Goal: Task Accomplishment & Management: Manage account settings

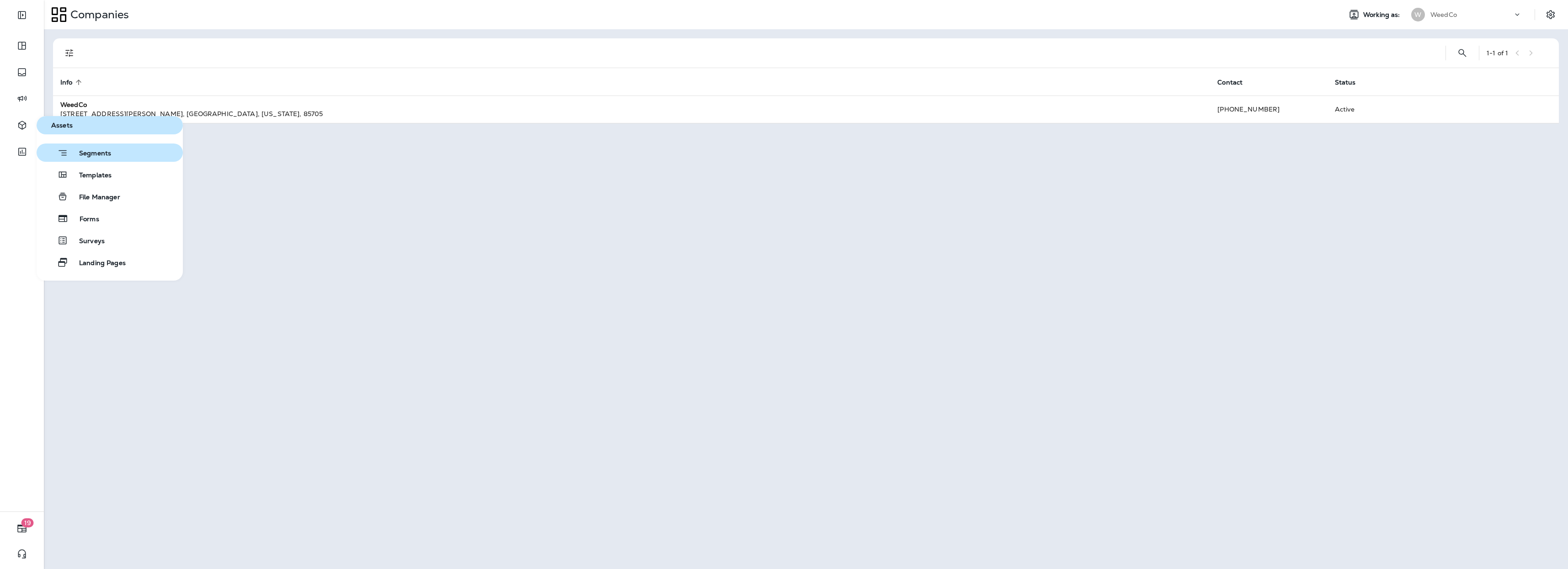
click at [101, 154] on span "Segments" at bounding box center [90, 153] width 43 height 9
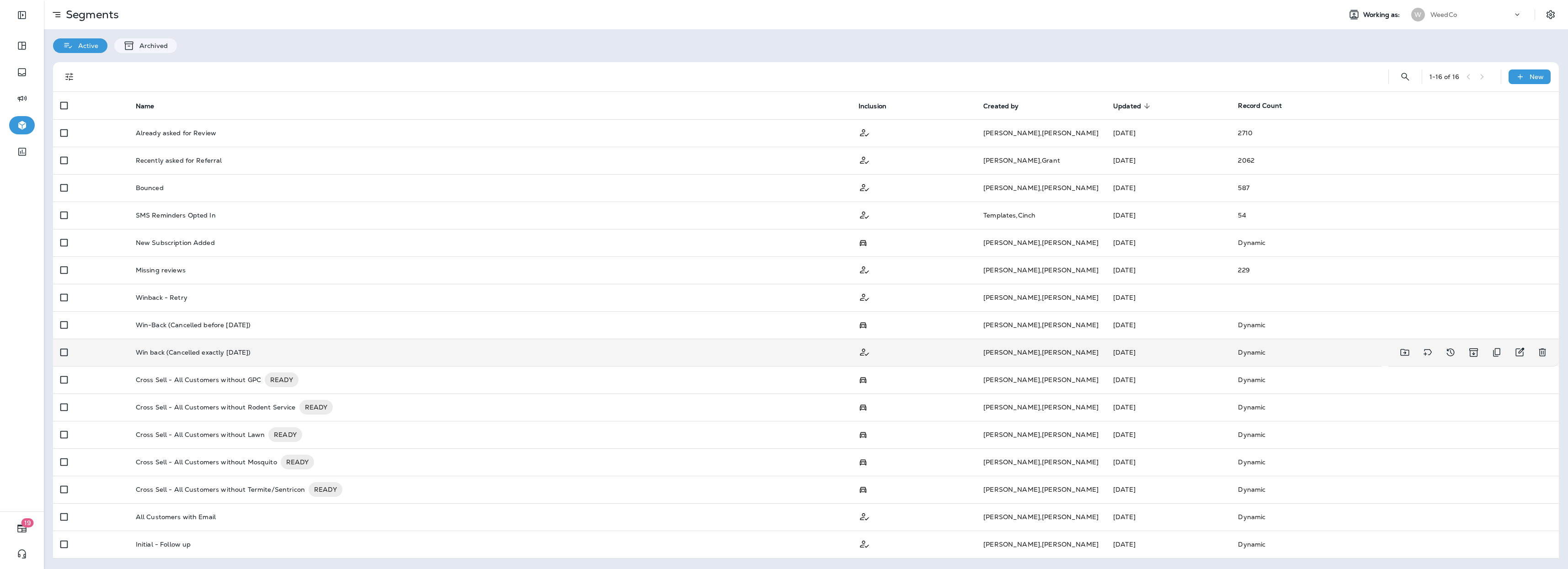
click at [166, 357] on td "Win back (Cancelled exactly [DATE])" at bounding box center [490, 352] width 723 height 27
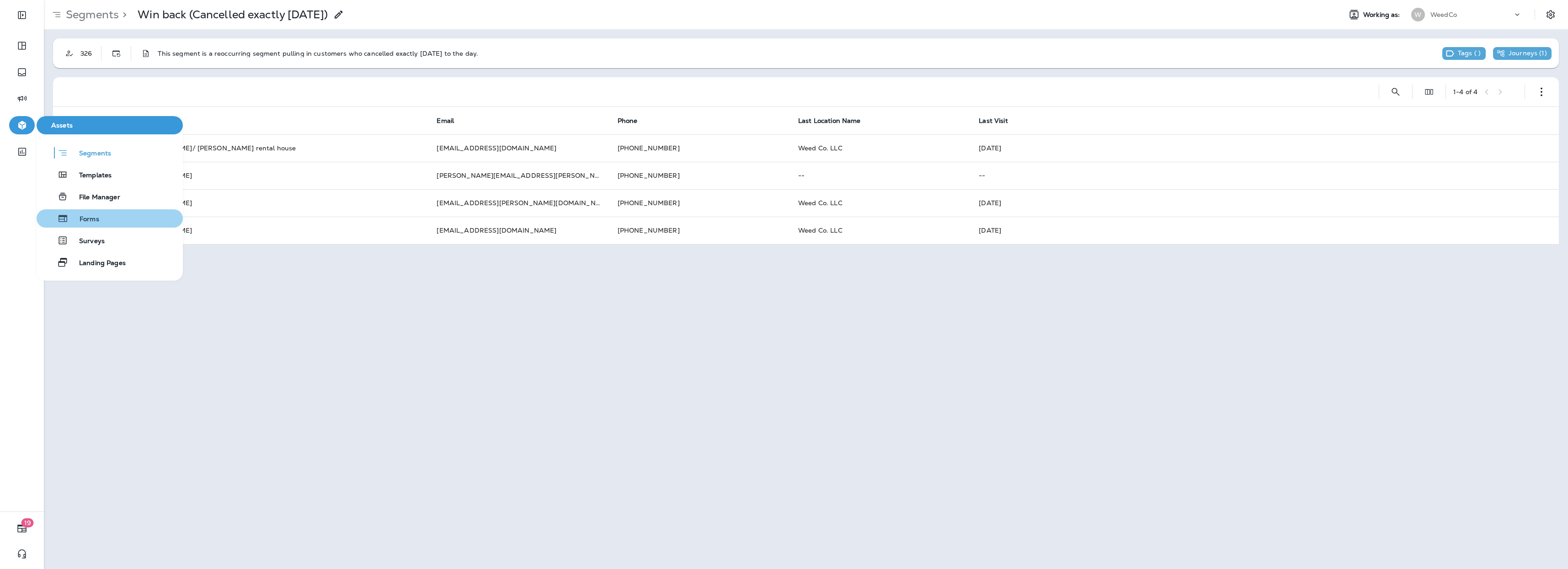
click at [95, 218] on span "Forms" at bounding box center [84, 219] width 31 height 9
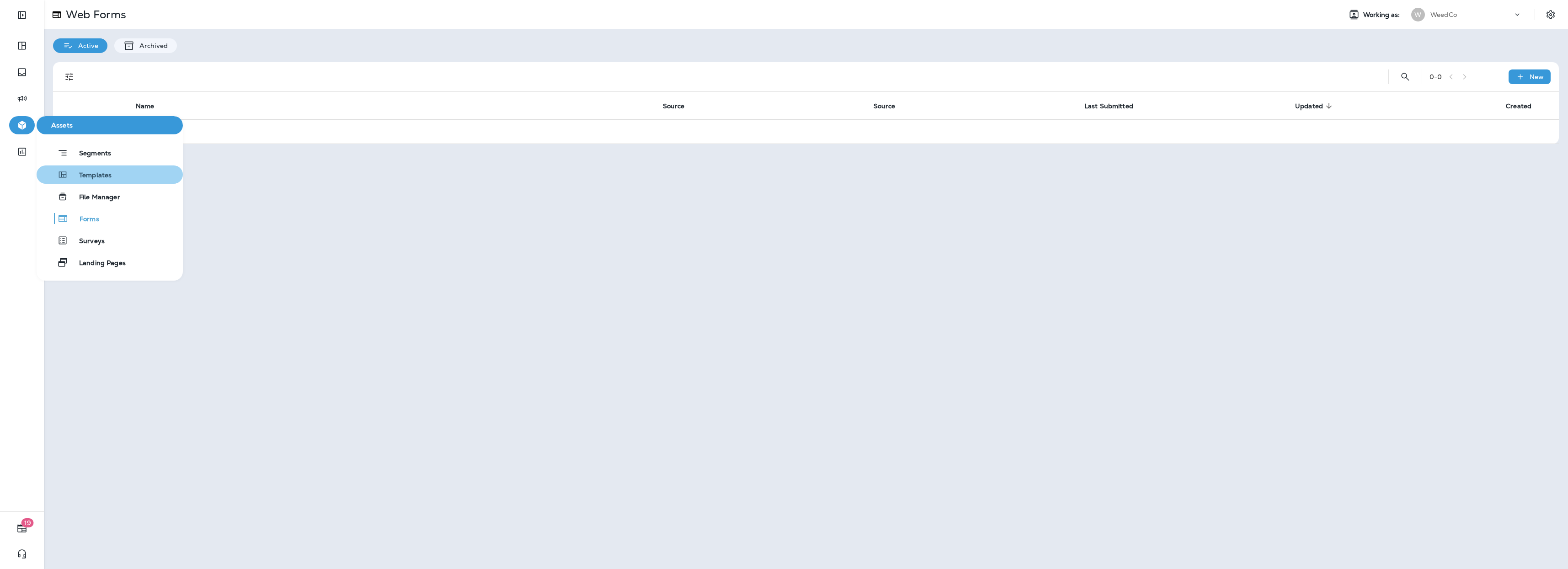
click at [106, 181] on button "Templates" at bounding box center [110, 175] width 147 height 18
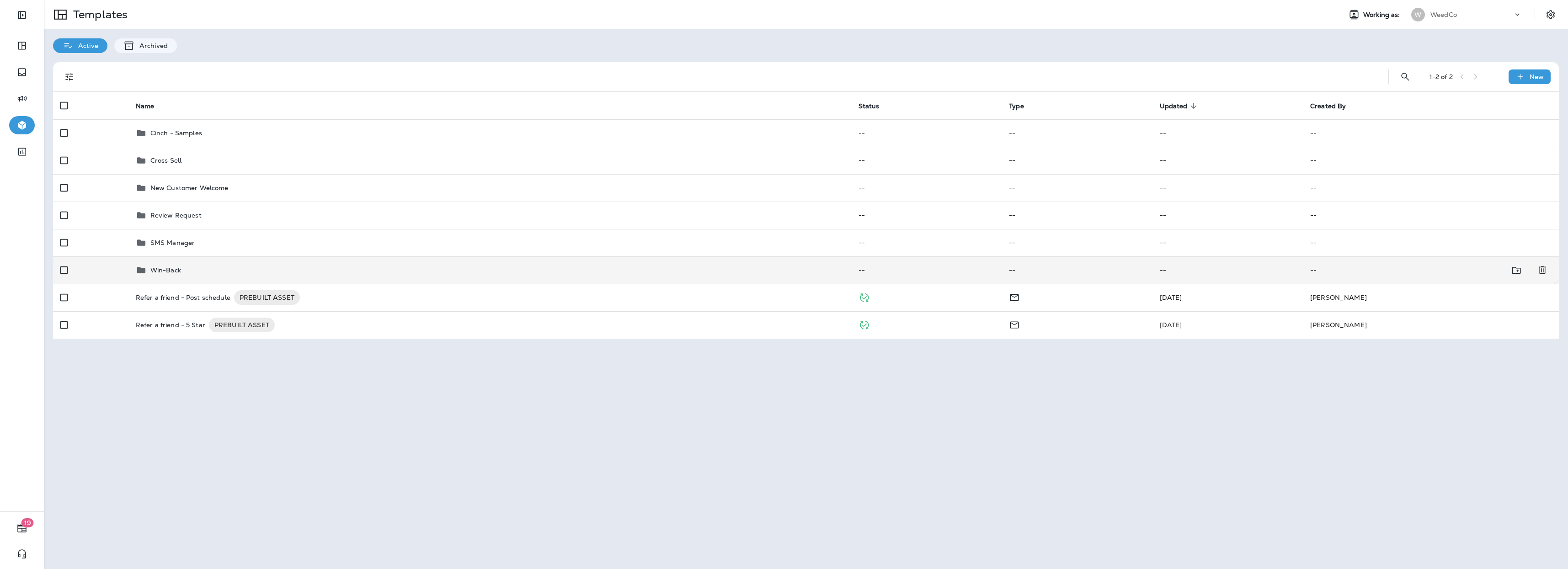
click at [281, 262] on td "Win-Back" at bounding box center [490, 270] width 723 height 27
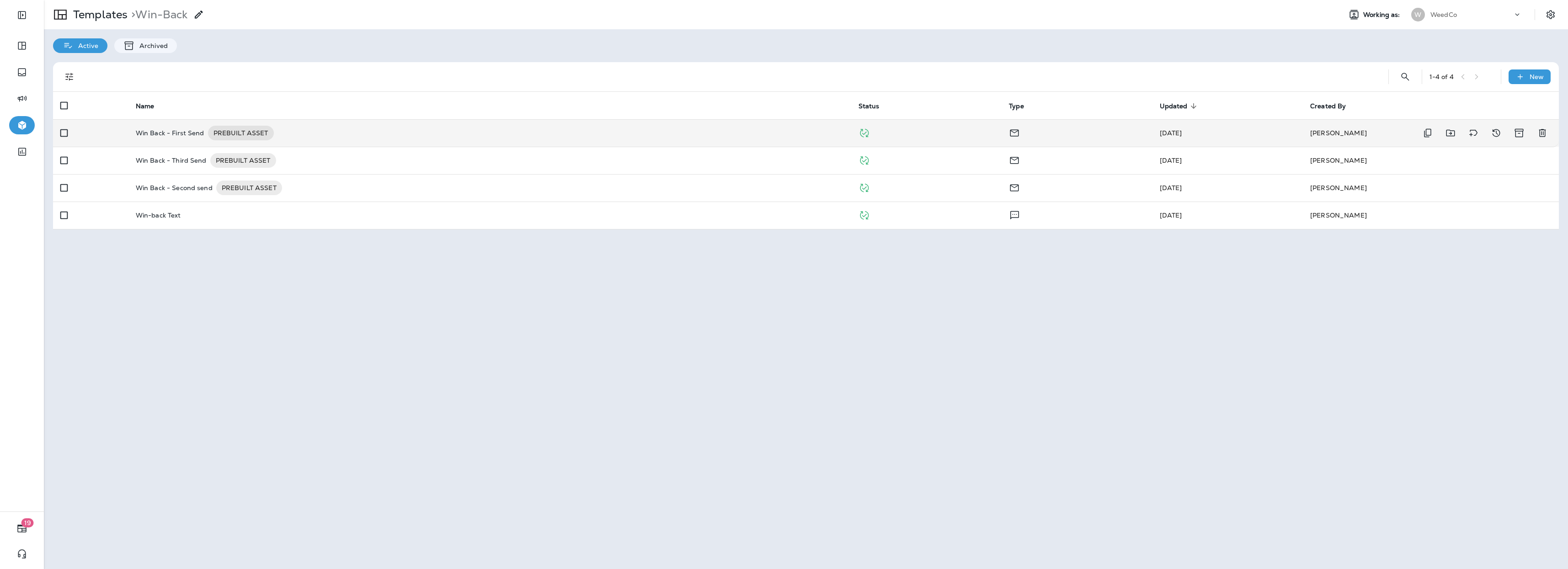
click at [174, 132] on p "Win Back - First Send" at bounding box center [170, 132] width 68 height 14
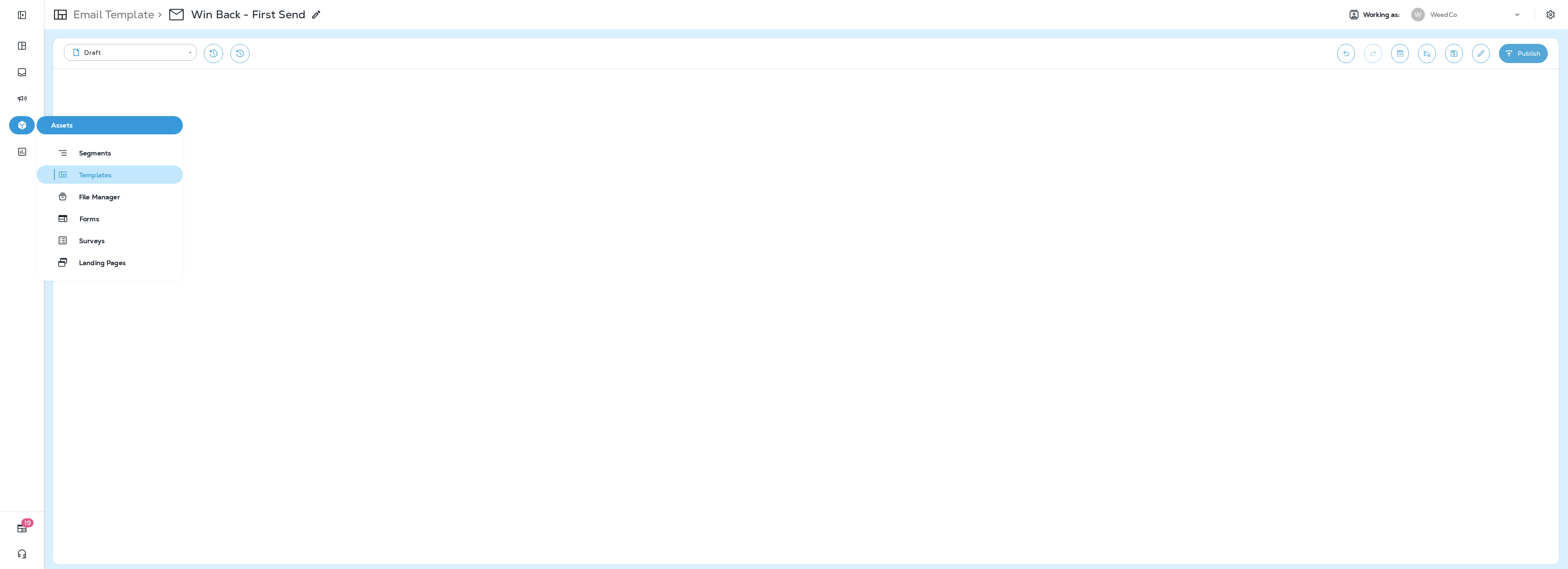
click at [97, 177] on span "Templates" at bounding box center [90, 176] width 43 height 9
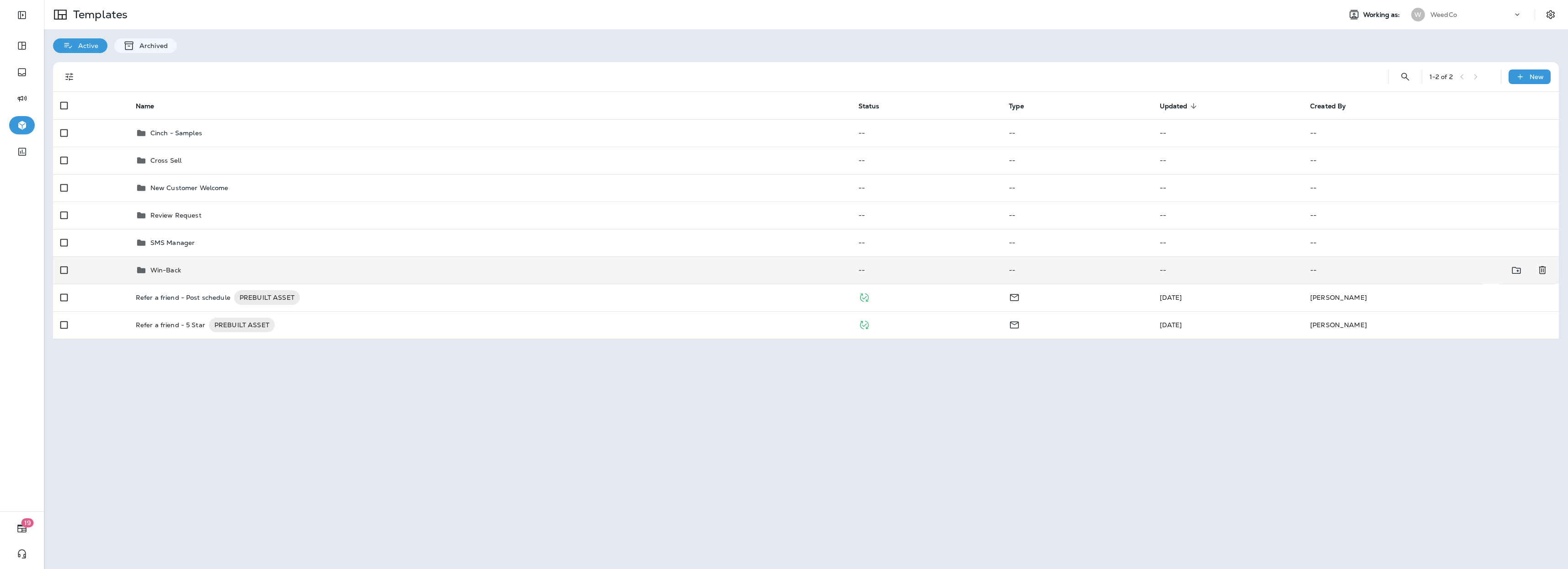
click at [83, 268] on td at bounding box center [91, 270] width 75 height 27
click at [121, 273] on td at bounding box center [91, 270] width 75 height 27
click at [161, 273] on p "Win-Back" at bounding box center [166, 270] width 31 height 8
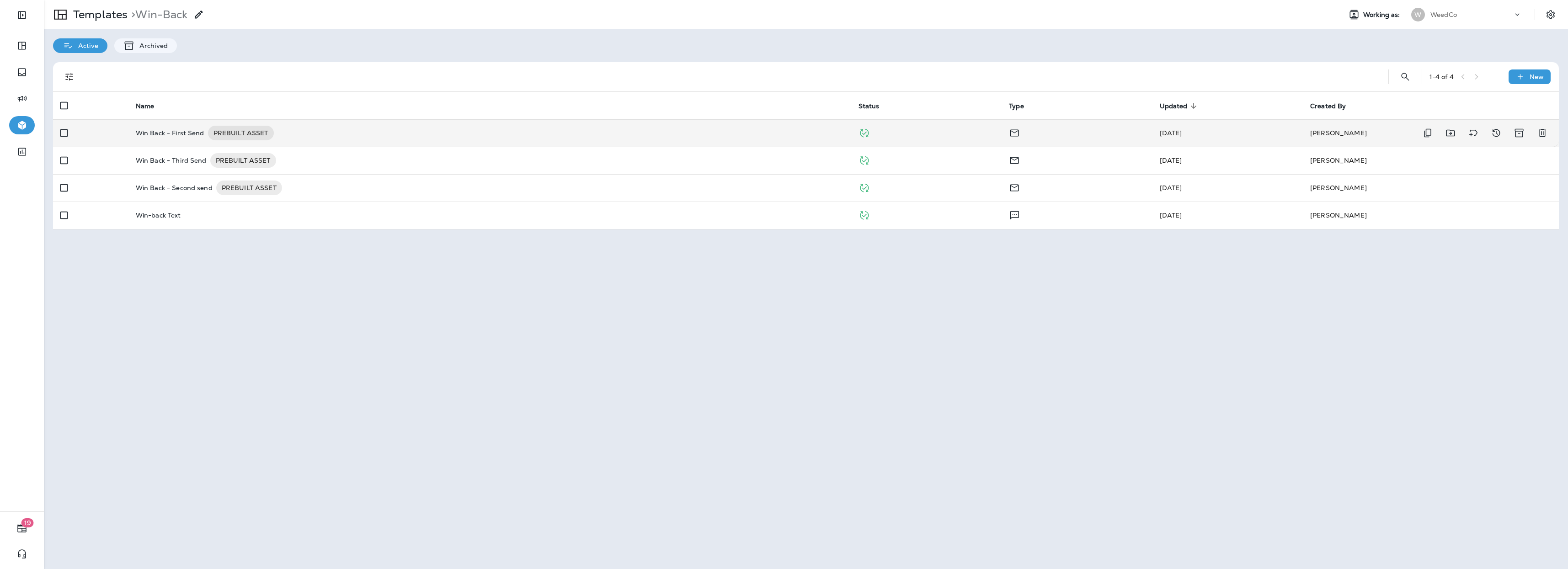
click at [170, 137] on p "Win Back - First Send" at bounding box center [170, 132] width 68 height 14
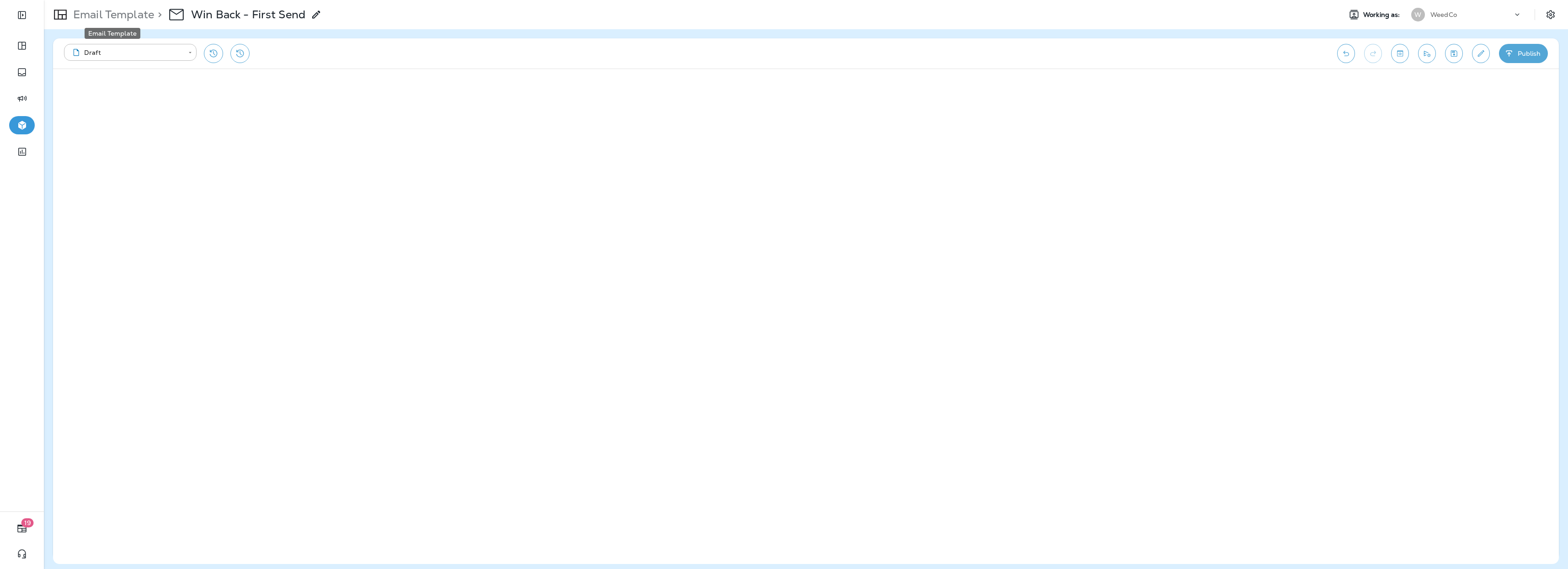
click at [133, 14] on p "Email Template" at bounding box center [112, 14] width 85 height 14
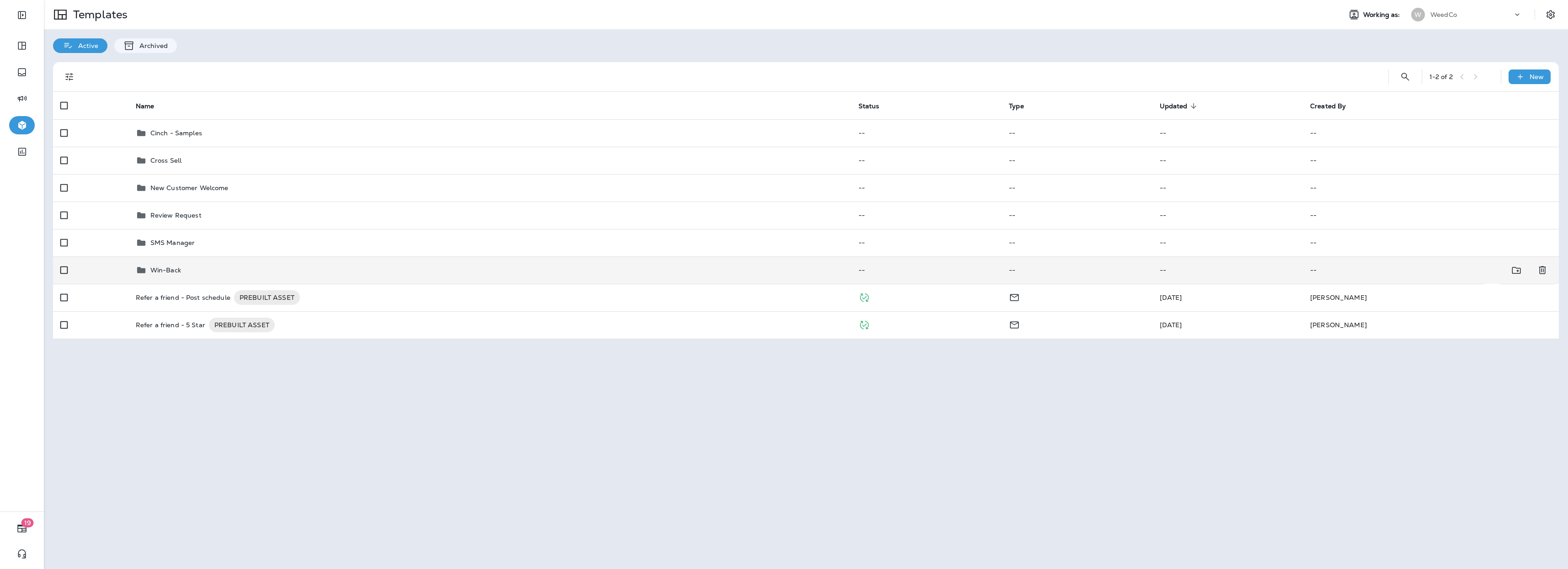
click at [167, 269] on p "Win-Back" at bounding box center [166, 270] width 31 height 8
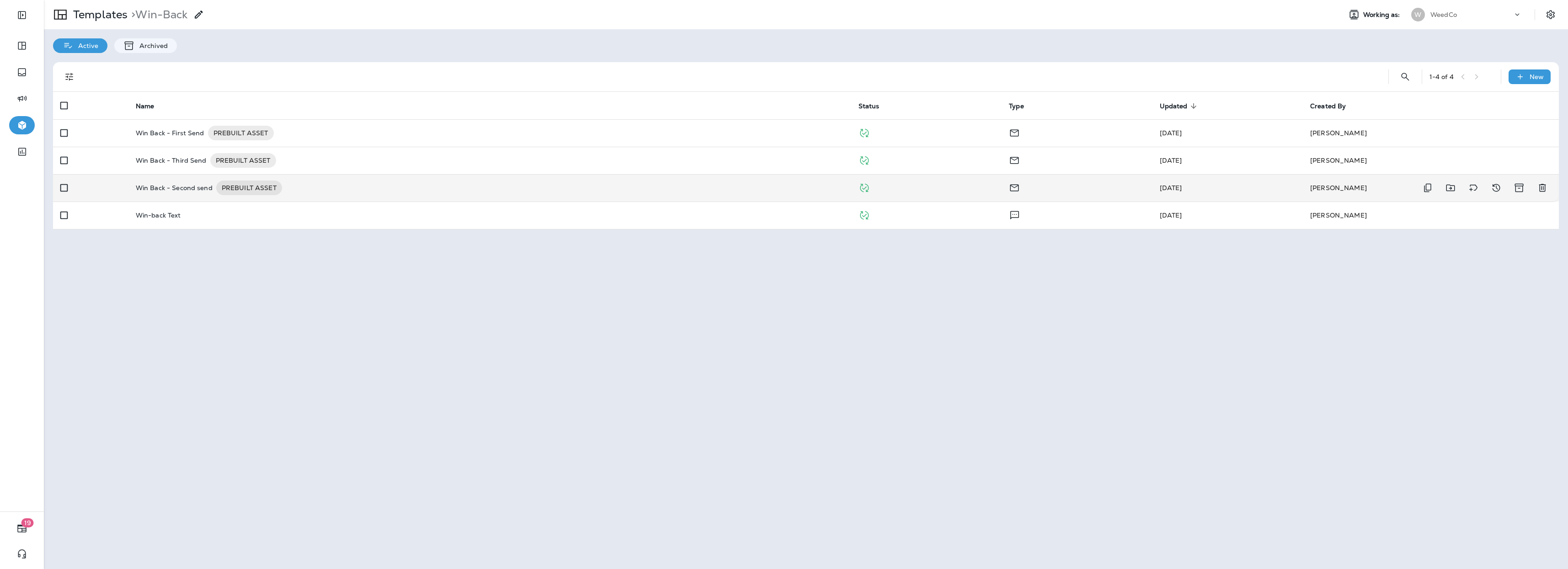
click at [118, 186] on td at bounding box center [91, 188] width 75 height 27
click at [150, 188] on p "Win Back - Second send" at bounding box center [175, 187] width 77 height 14
